Goal: Check status: Check status

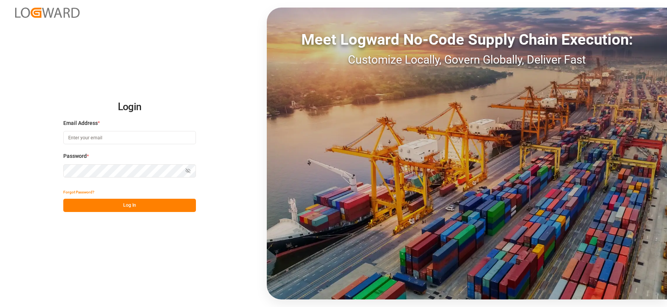
type input "[EMAIL_ADDRESS][DOMAIN_NAME]"
click at [123, 213] on div "Login Email Address * [EMAIL_ADDRESS][DOMAIN_NAME] Password * Show password For…" at bounding box center [333, 153] width 667 height 307
click at [133, 204] on button "Log In" at bounding box center [129, 205] width 133 height 13
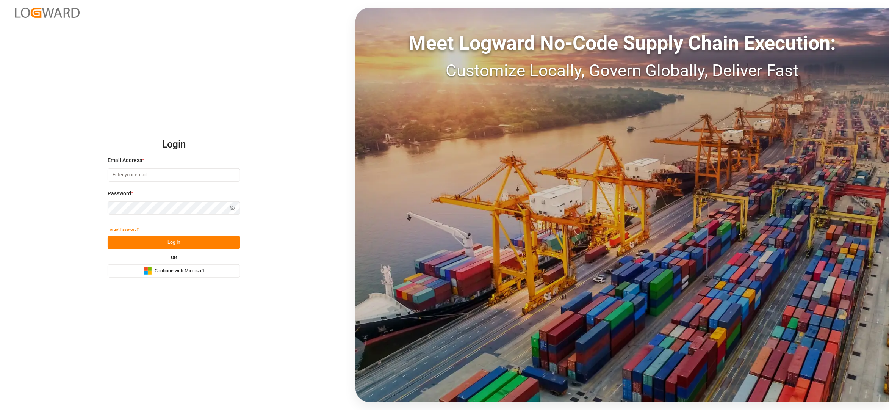
type input "[EMAIL_ADDRESS][DOMAIN_NAME]"
click at [184, 244] on button "Log In" at bounding box center [174, 242] width 133 height 13
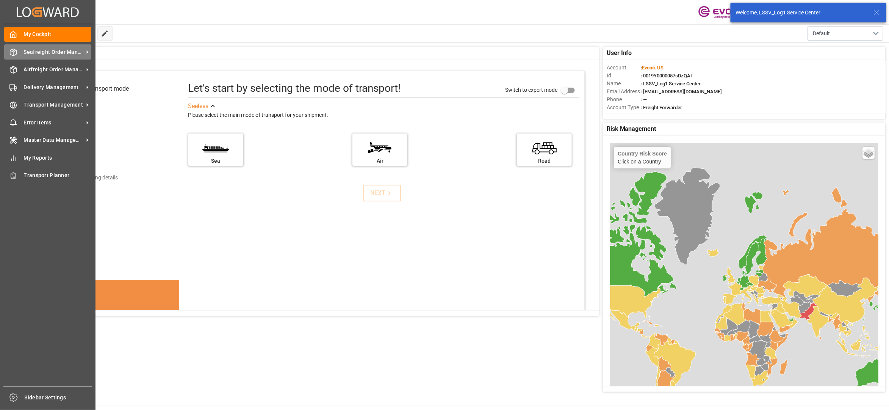
click at [61, 53] on span "Seafreight Order Management" at bounding box center [54, 52] width 60 height 8
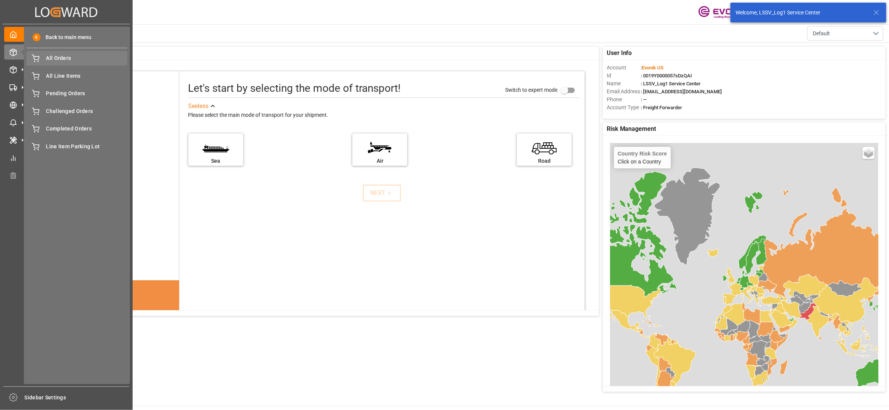
click at [75, 57] on span "All Orders" at bounding box center [86, 58] width 81 height 8
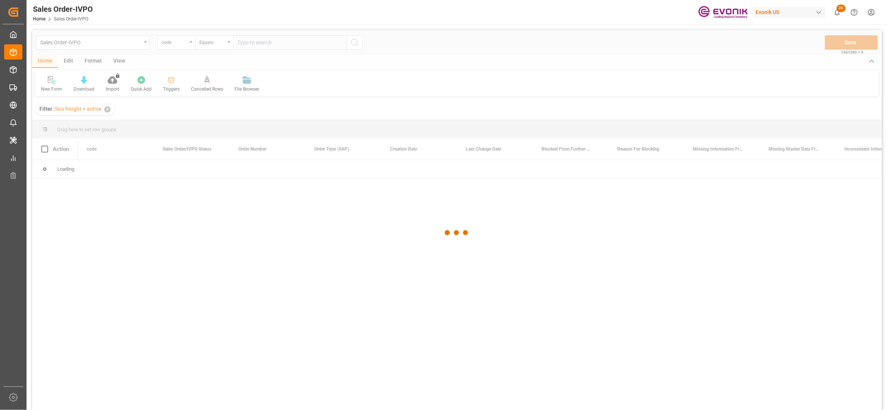
click at [179, 45] on div at bounding box center [457, 232] width 850 height 405
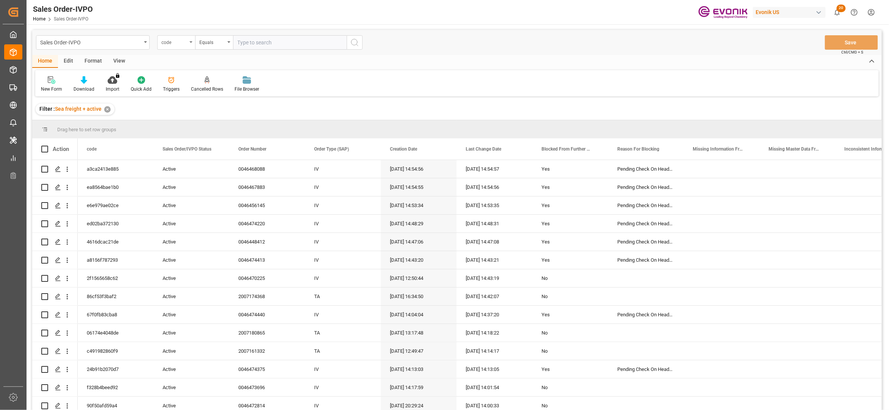
click at [188, 44] on div "code" at bounding box center [176, 42] width 38 height 14
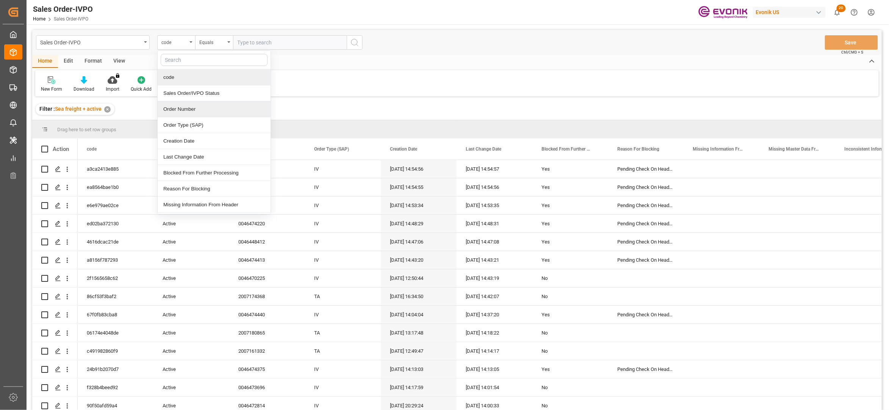
click at [186, 106] on div "Order Number" at bounding box center [214, 109] width 113 height 16
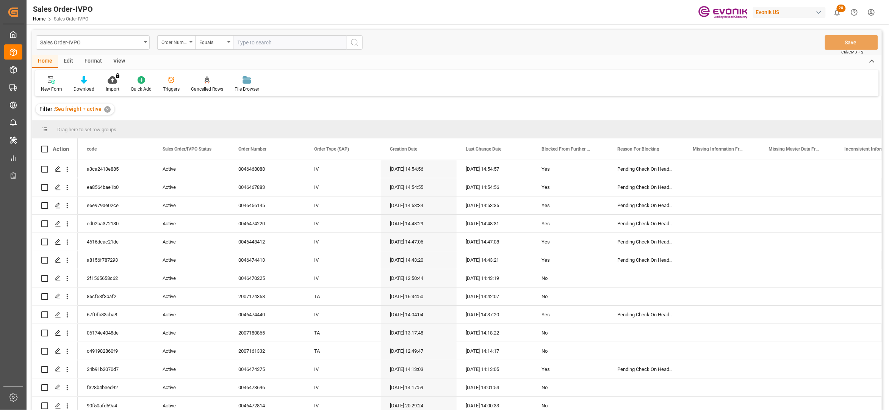
click at [254, 42] on input "text" at bounding box center [290, 42] width 114 height 14
paste input "2007190232"
type input "2007190232"
click at [349, 43] on button "search button" at bounding box center [355, 42] width 16 height 14
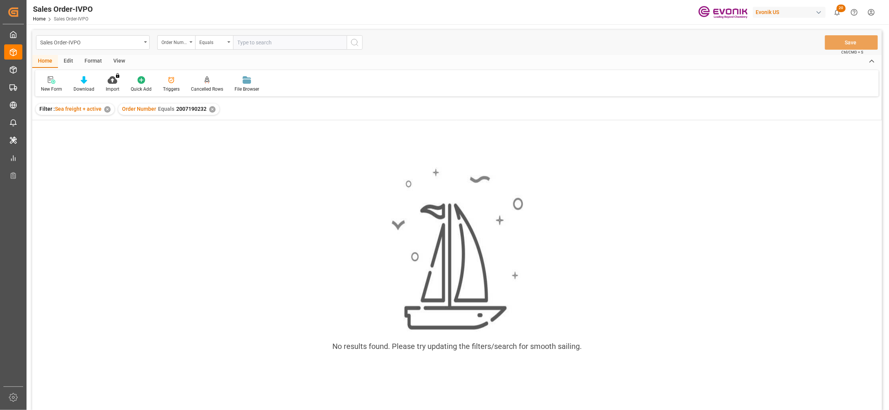
click at [210, 108] on div "✕" at bounding box center [212, 109] width 6 height 6
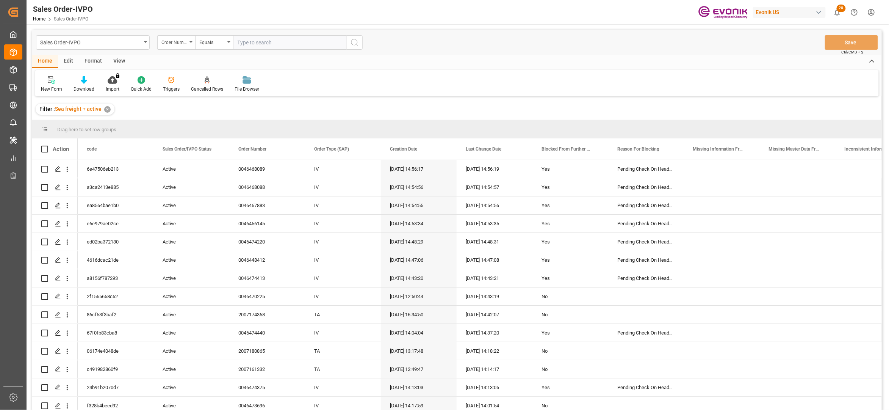
click at [255, 42] on input "text" at bounding box center [290, 42] width 114 height 14
paste input "2007190232"
type input "2007190232"
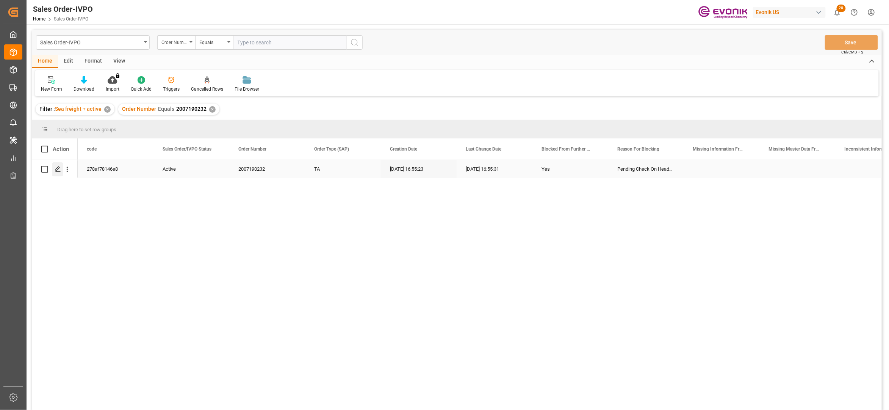
click at [60, 168] on icon "Press SPACE to select this row." at bounding box center [58, 169] width 6 height 6
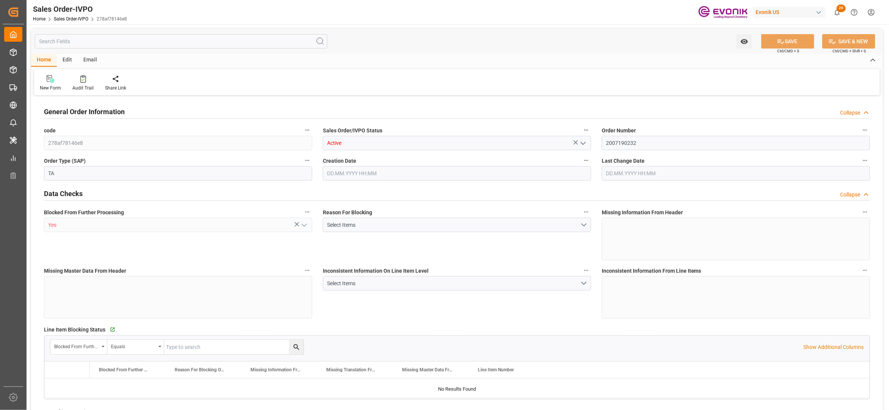
type input "TNRDS"
type input "0"
type input "2"
type input "39602.08"
type input "[DATE] 16:55"
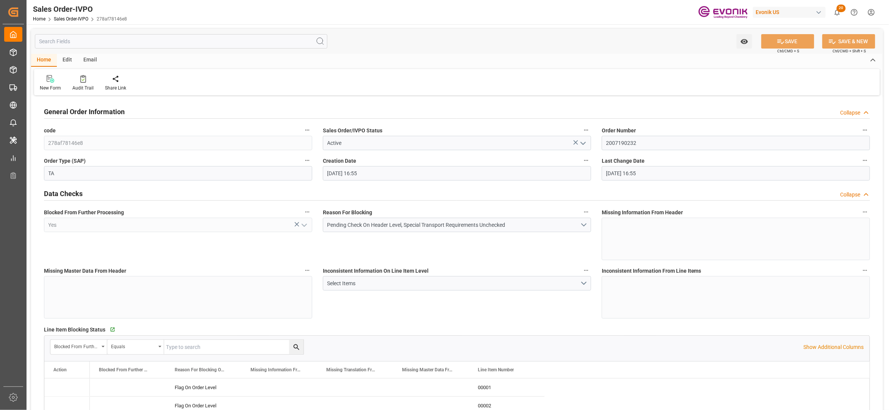
type input "[DATE] 16:55"
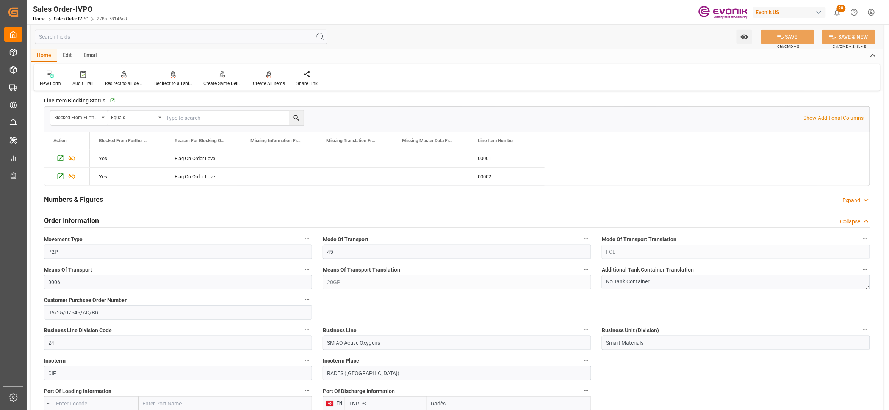
scroll to position [398, 0]
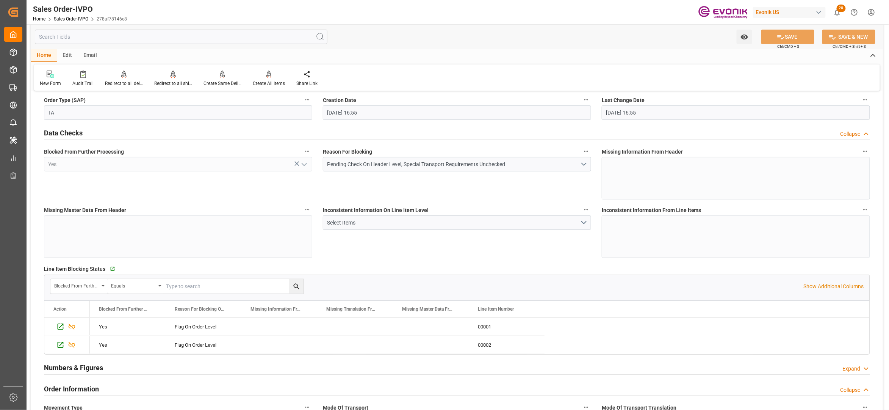
scroll to position [0, 0]
